Goal: Information Seeking & Learning: Understand process/instructions

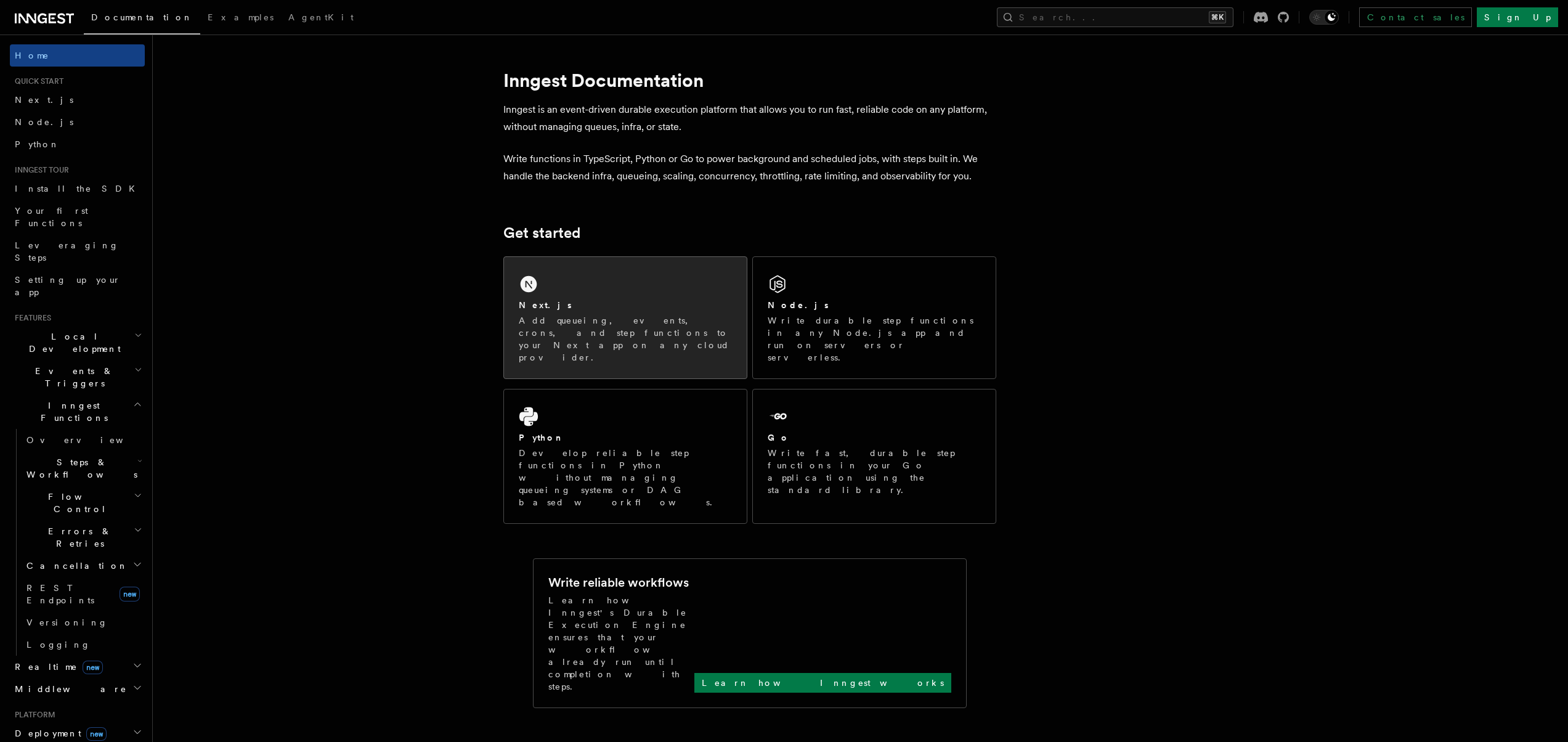
click at [609, 279] on div "Next.js Add queueing, events, crons, and step functions to your Next app on any…" at bounding box center [625, 318] width 243 height 121
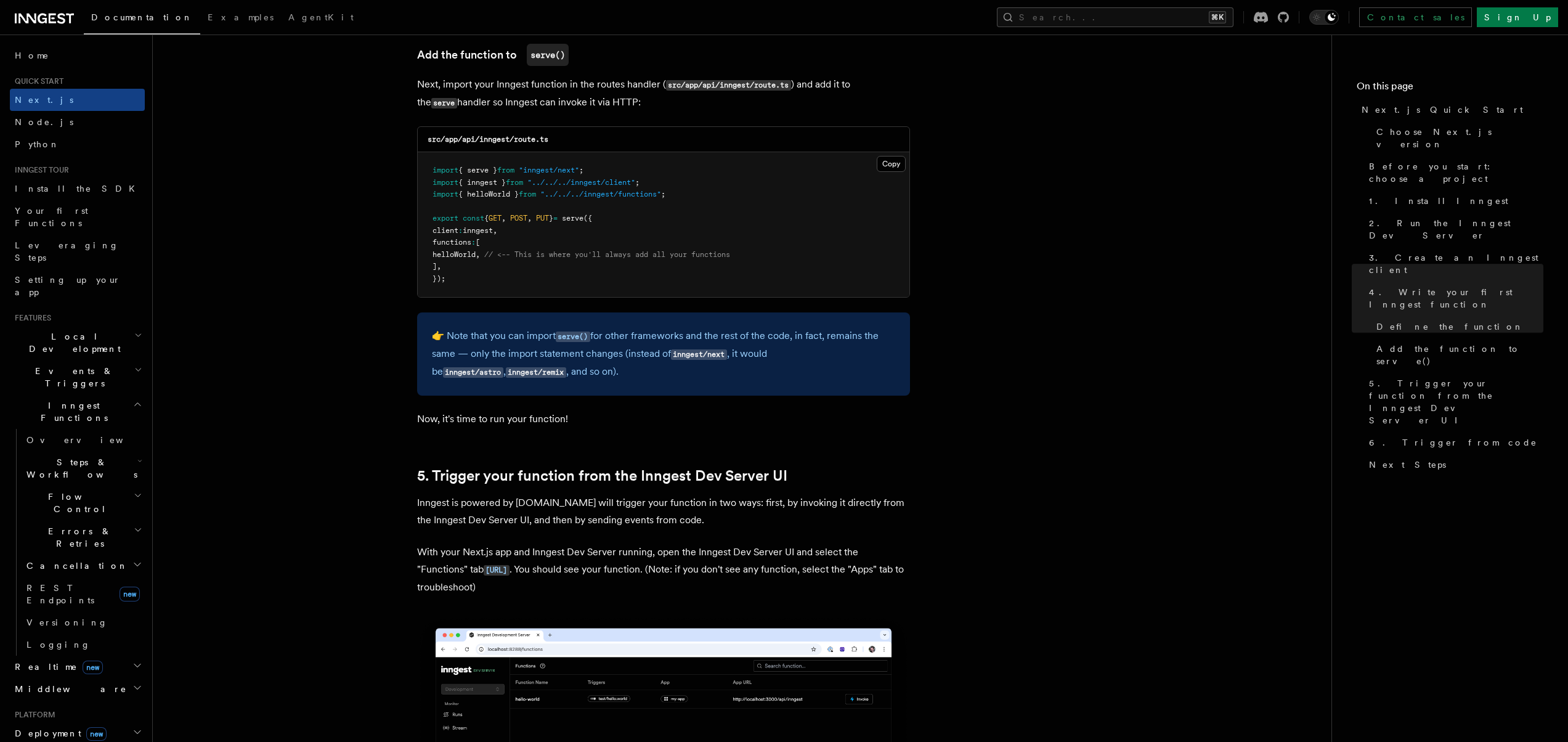
scroll to position [2624, 0]
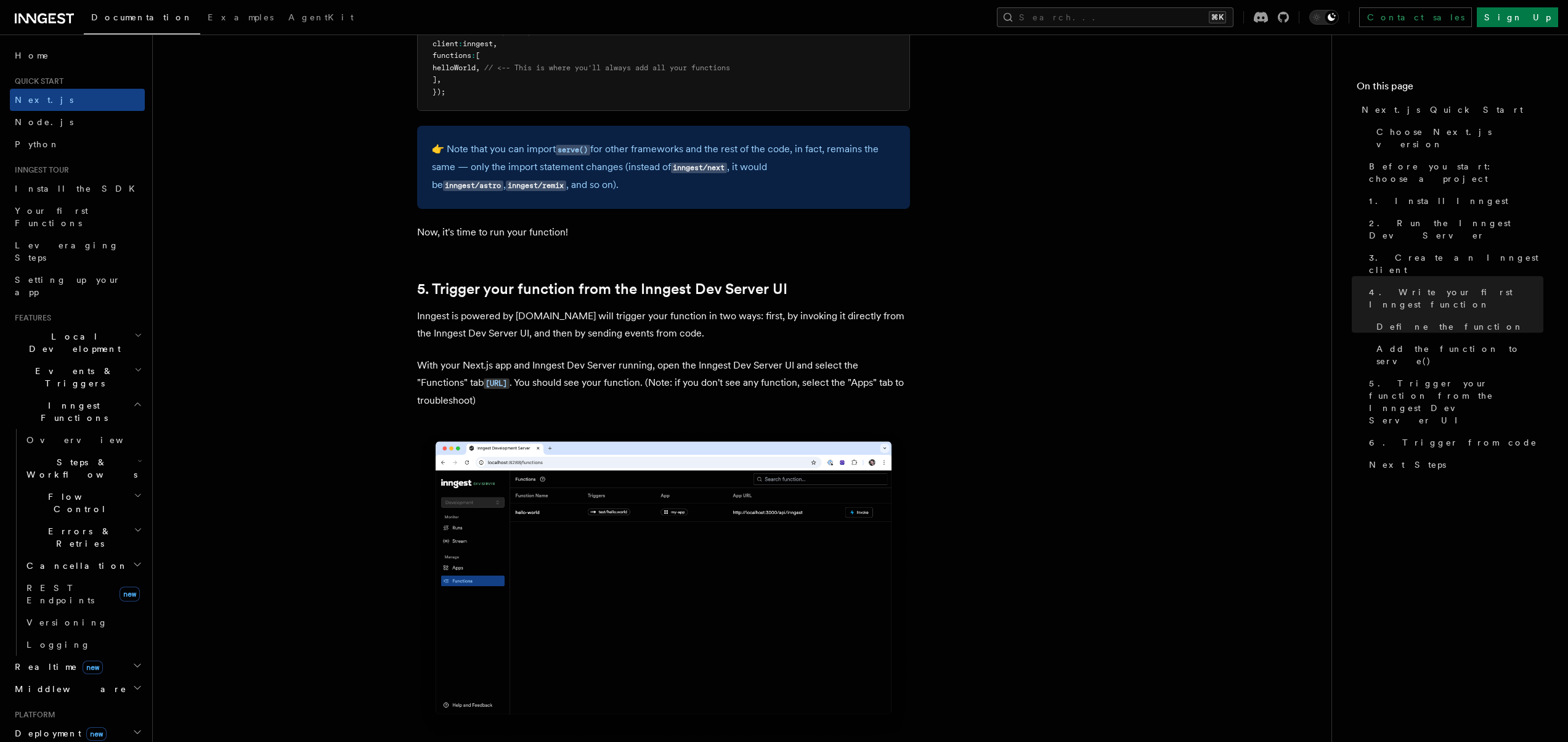
click at [88, 360] on h2 "Events & Triggers" at bounding box center [77, 377] width 135 height 35
click at [83, 394] on link "Overview" at bounding box center [83, 405] width 123 height 22
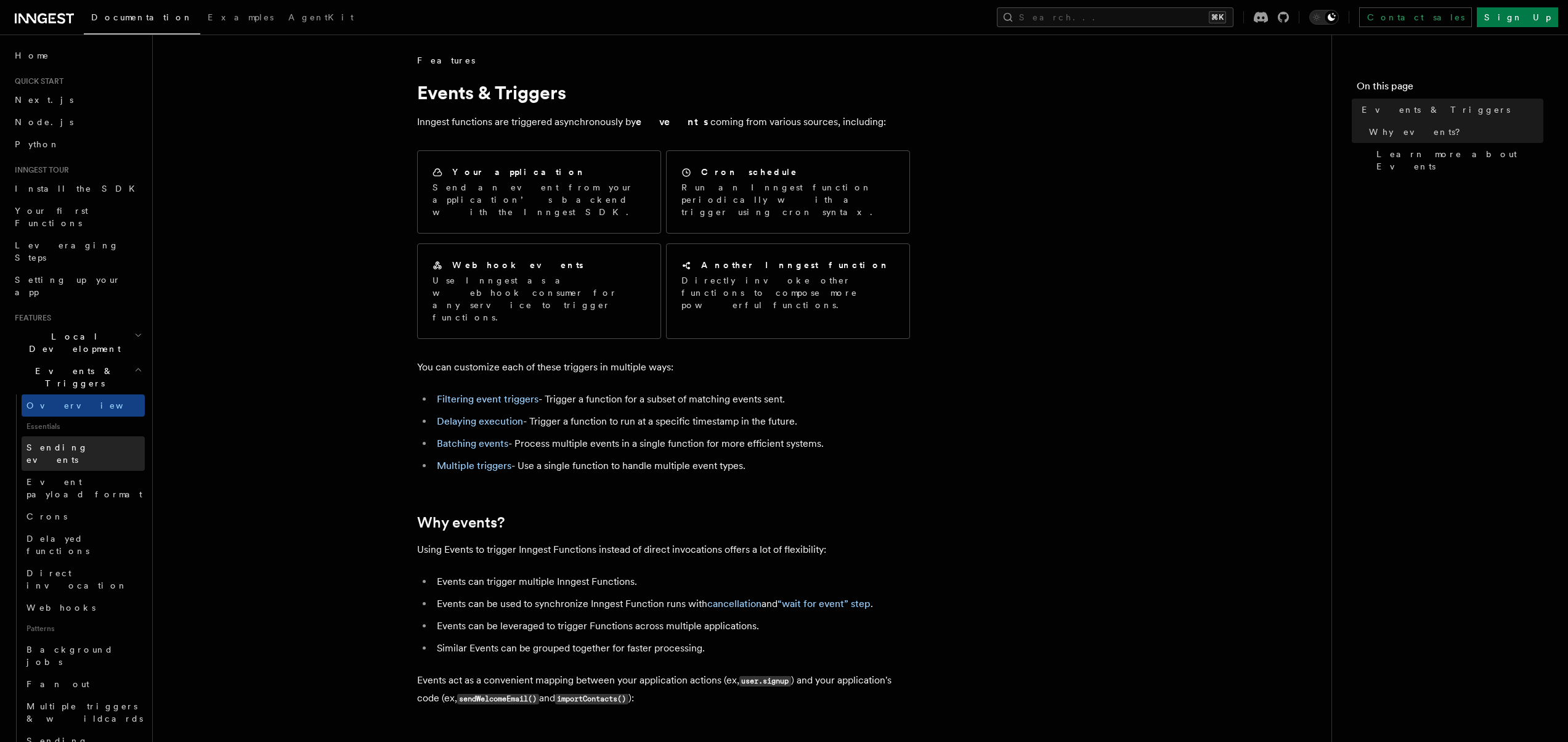
click at [72, 442] on span "Sending events" at bounding box center [57, 453] width 62 height 22
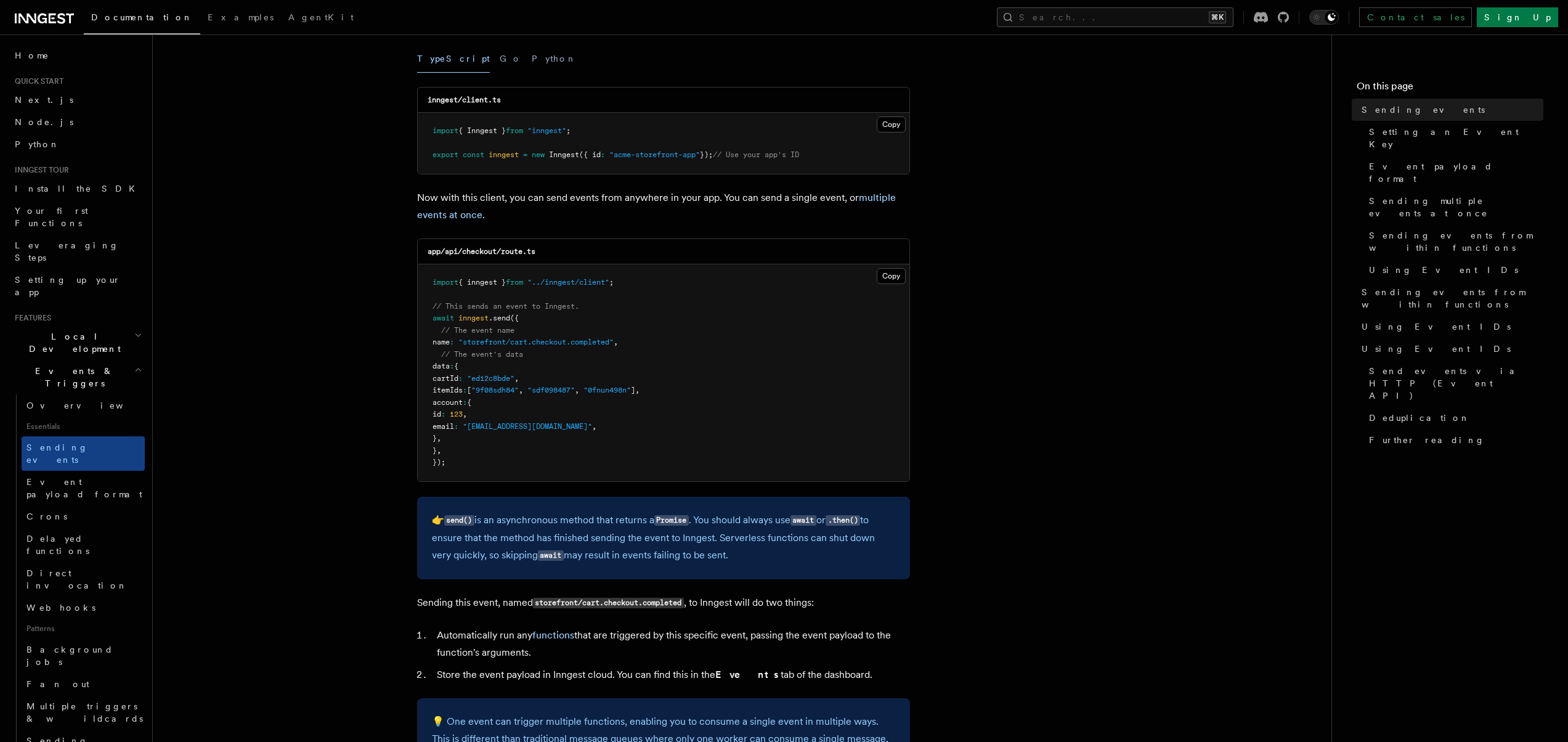
scroll to position [167, 0]
click at [891, 131] on button "Copy Copied" at bounding box center [891, 125] width 29 height 16
click at [469, 451] on pre "import { inngest } from "../inngest/client" ; // This sends an event to Inngest…" at bounding box center [663, 373] width 491 height 217
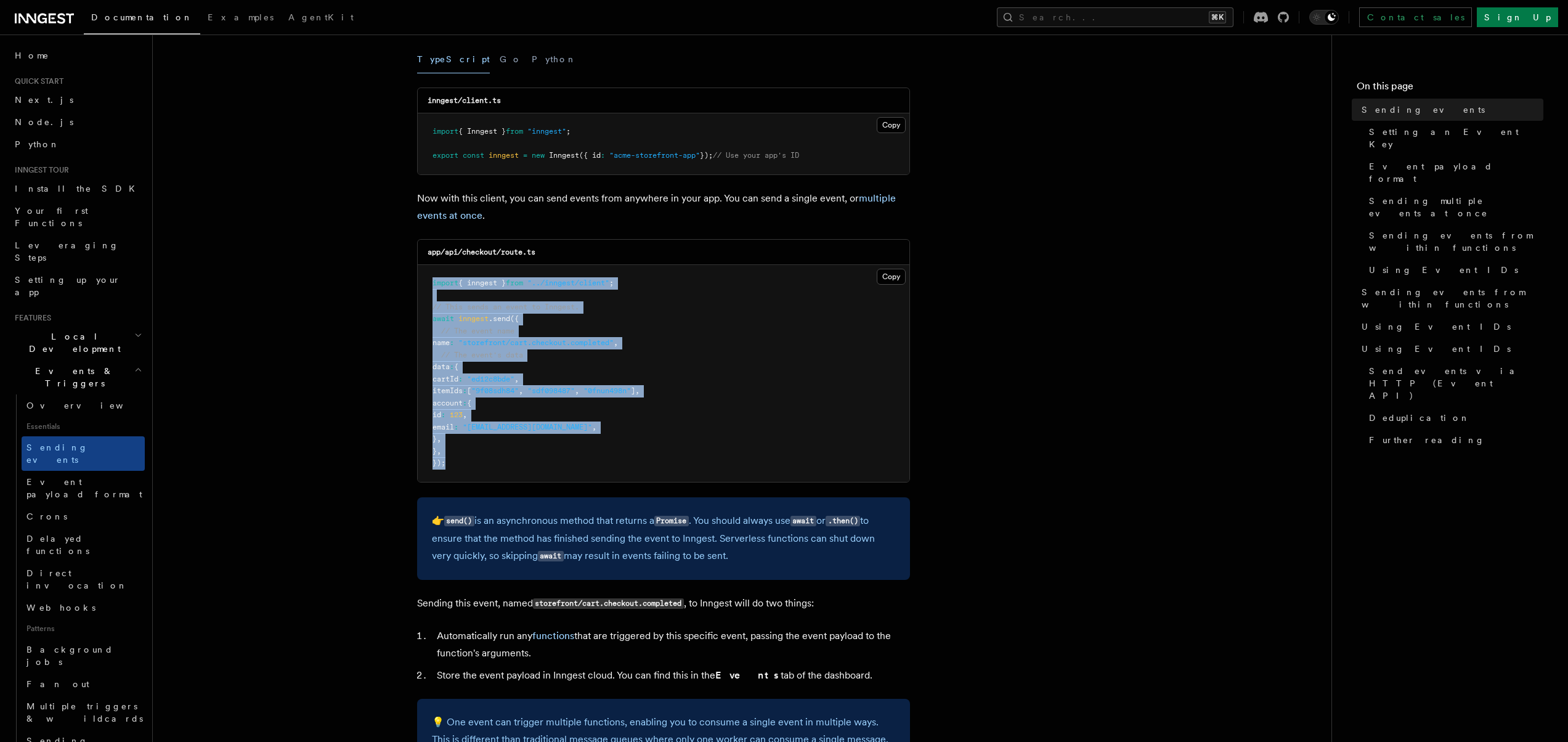
drag, startPoint x: 464, startPoint y: 466, endPoint x: 415, endPoint y: 284, distance: 188.5
copy code "import { inngest } from "../inngest/client" ; // This sends an event to Inngest…"
